Goal: Information Seeking & Learning: Understand process/instructions

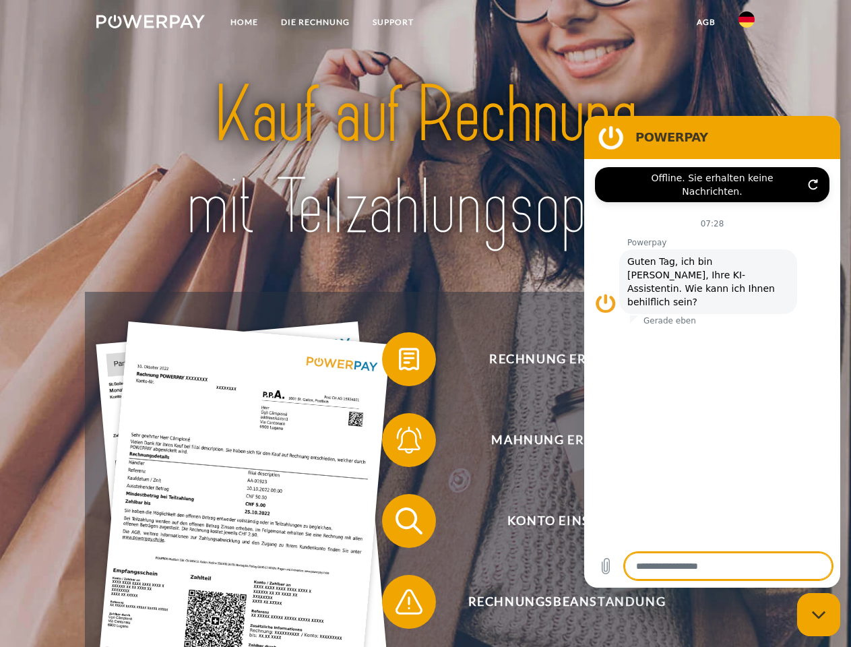
click at [150, 24] on img at bounding box center [150, 21] width 108 height 13
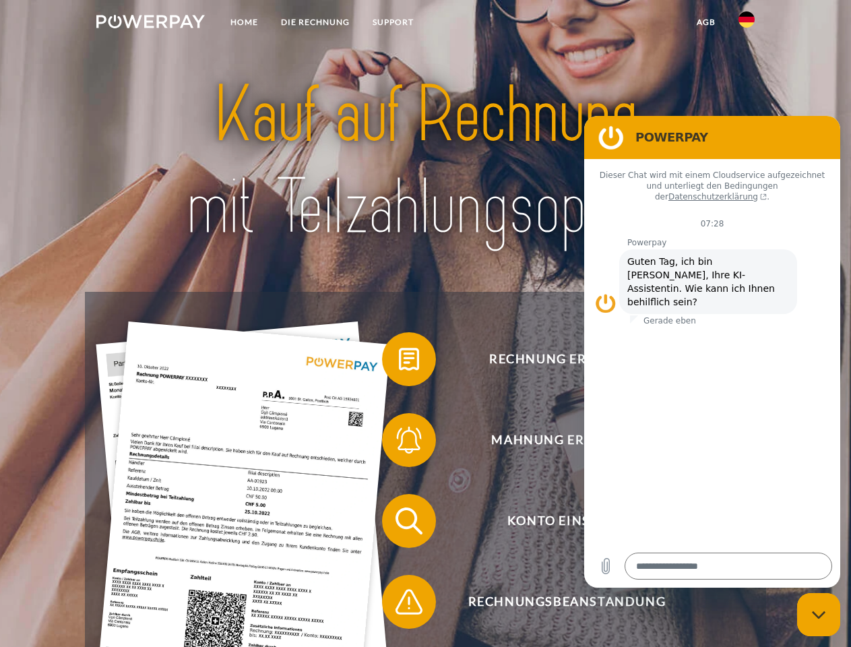
click at [747, 24] on img at bounding box center [747, 19] width 16 height 16
click at [705, 22] on link "agb" at bounding box center [706, 22] width 42 height 24
click at [399, 362] on span at bounding box center [388, 358] width 67 height 67
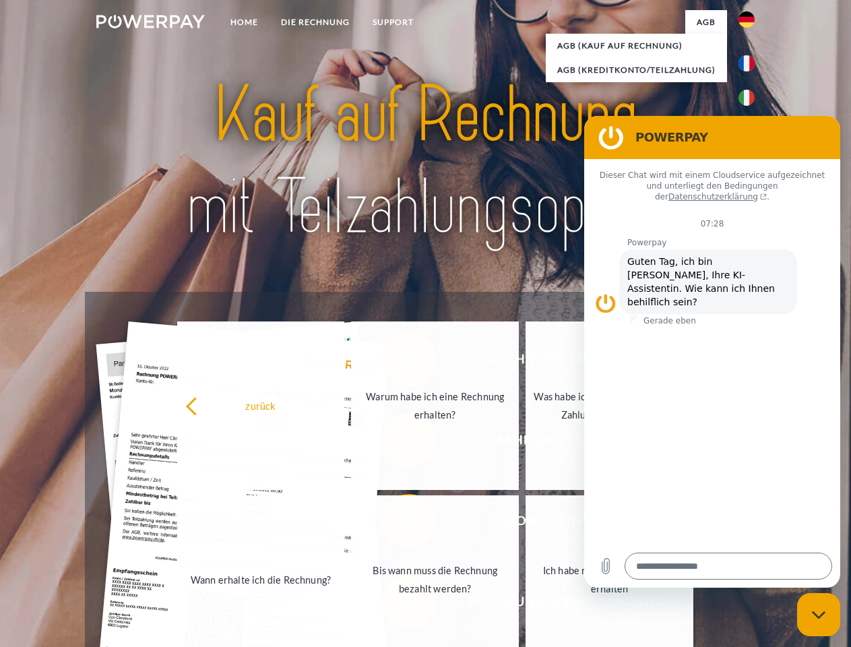
click at [345, 524] on link "Wann erhalte ich die Rechnung?" at bounding box center [261, 579] width 168 height 168
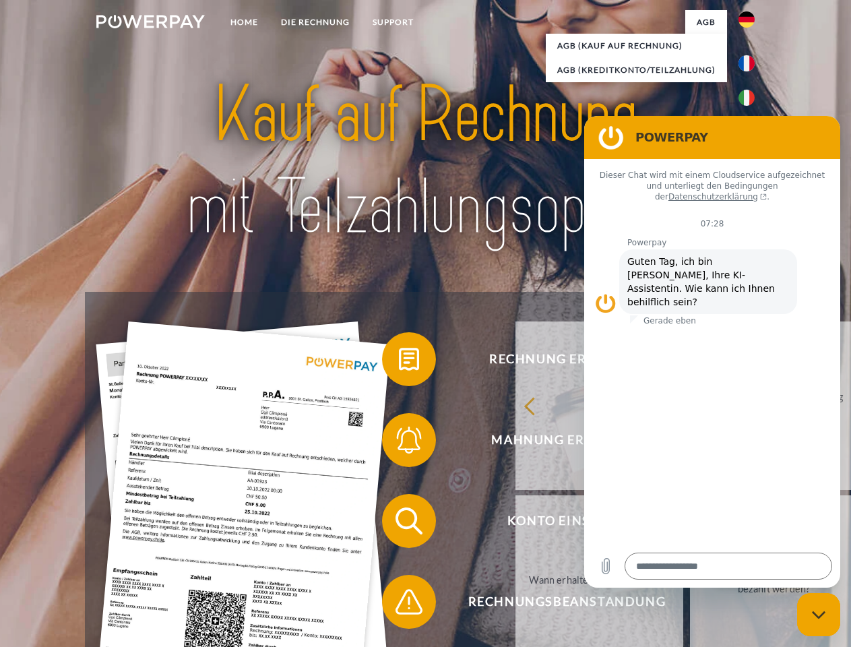
click at [399, 604] on span at bounding box center [388, 601] width 67 height 67
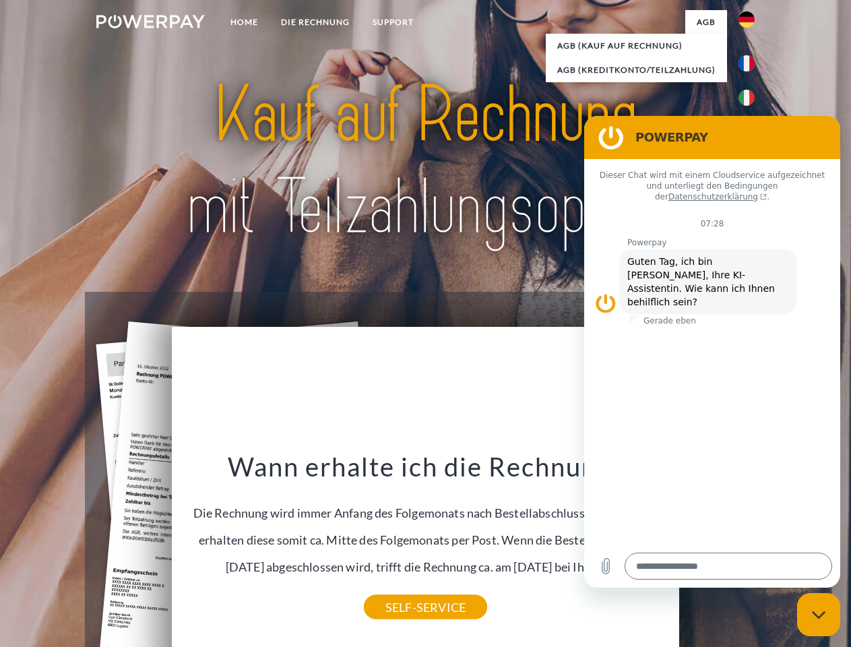
click at [819, 615] on icon "Messaging-Fenster schließen" at bounding box center [819, 614] width 14 height 9
type textarea "*"
